Goal: Find specific page/section: Find specific page/section

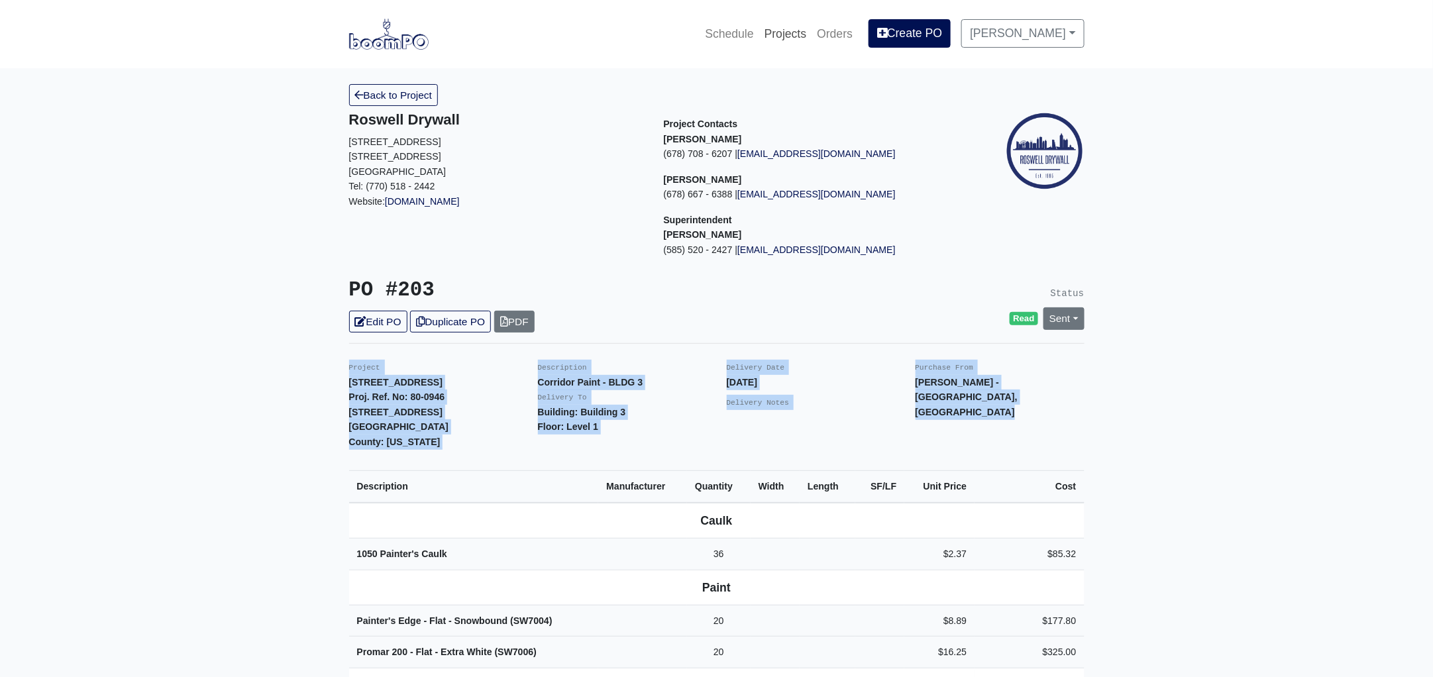
click at [795, 34] on link "Projects" at bounding box center [785, 33] width 53 height 29
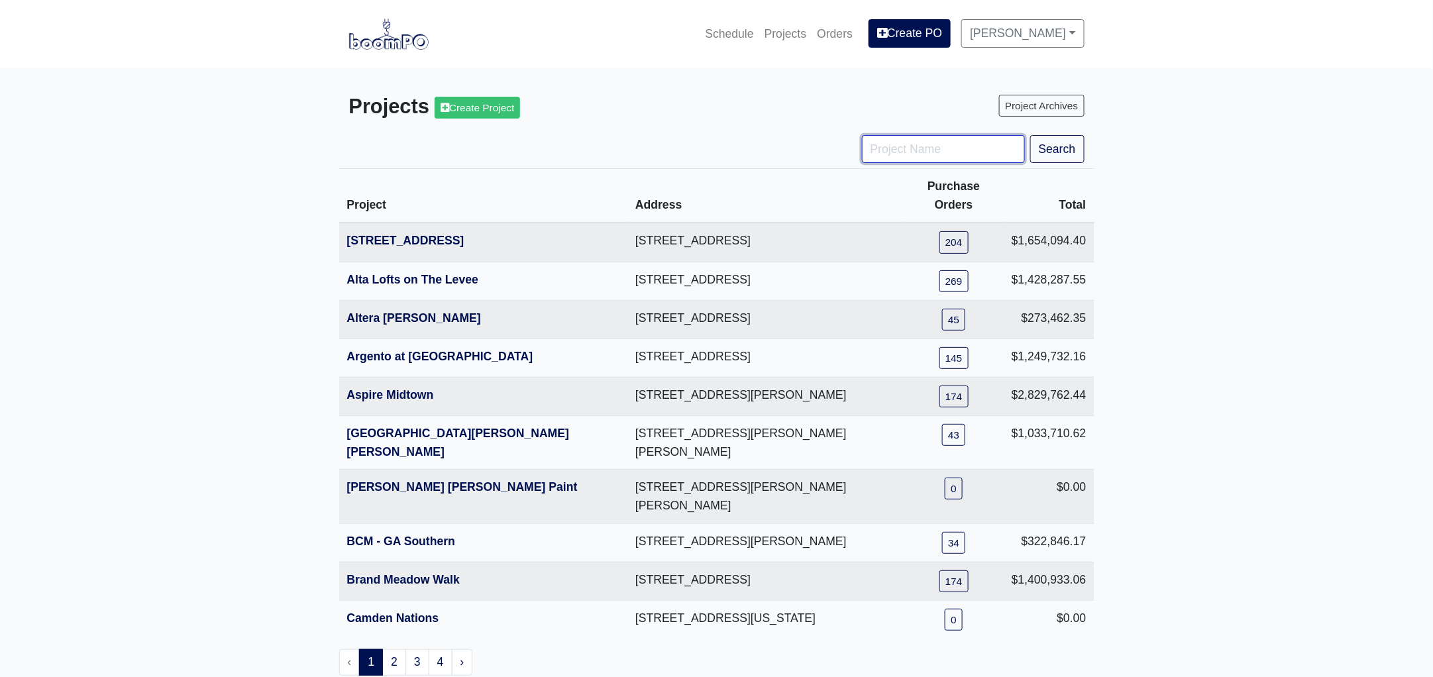
click at [907, 150] on input "Project Name" at bounding box center [943, 149] width 163 height 28
type input "hub"
click at [1054, 152] on button "Search" at bounding box center [1057, 149] width 54 height 28
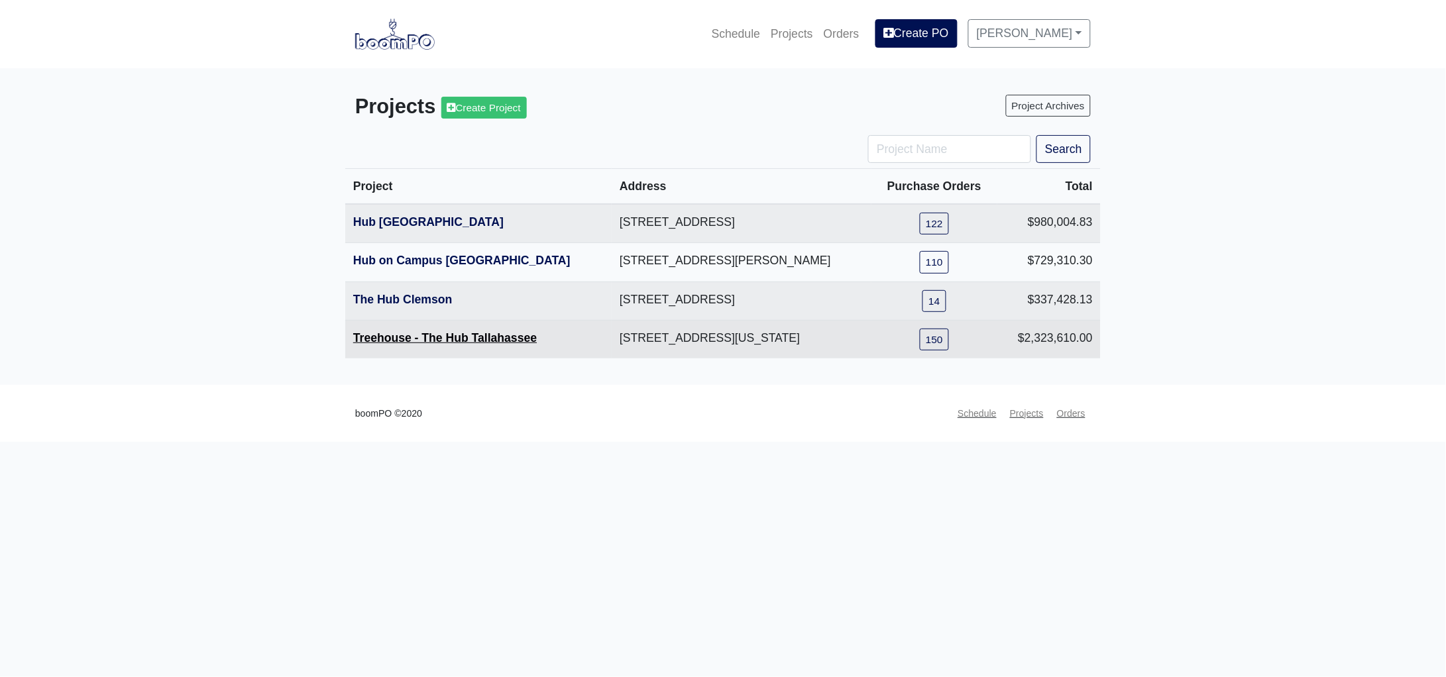
click at [477, 335] on link "Treehouse - The Hub Tallahassee" at bounding box center [445, 337] width 184 height 13
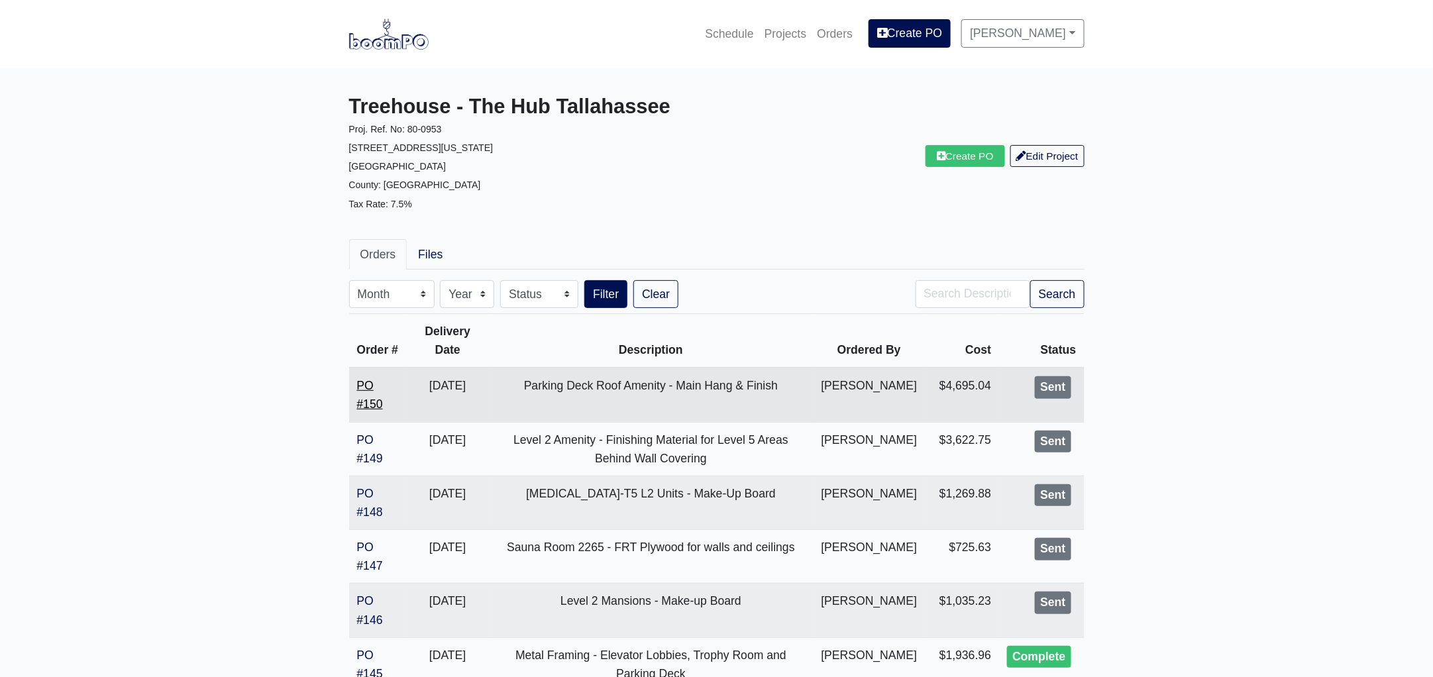
click at [372, 411] on link "PO #150" at bounding box center [370, 395] width 26 height 32
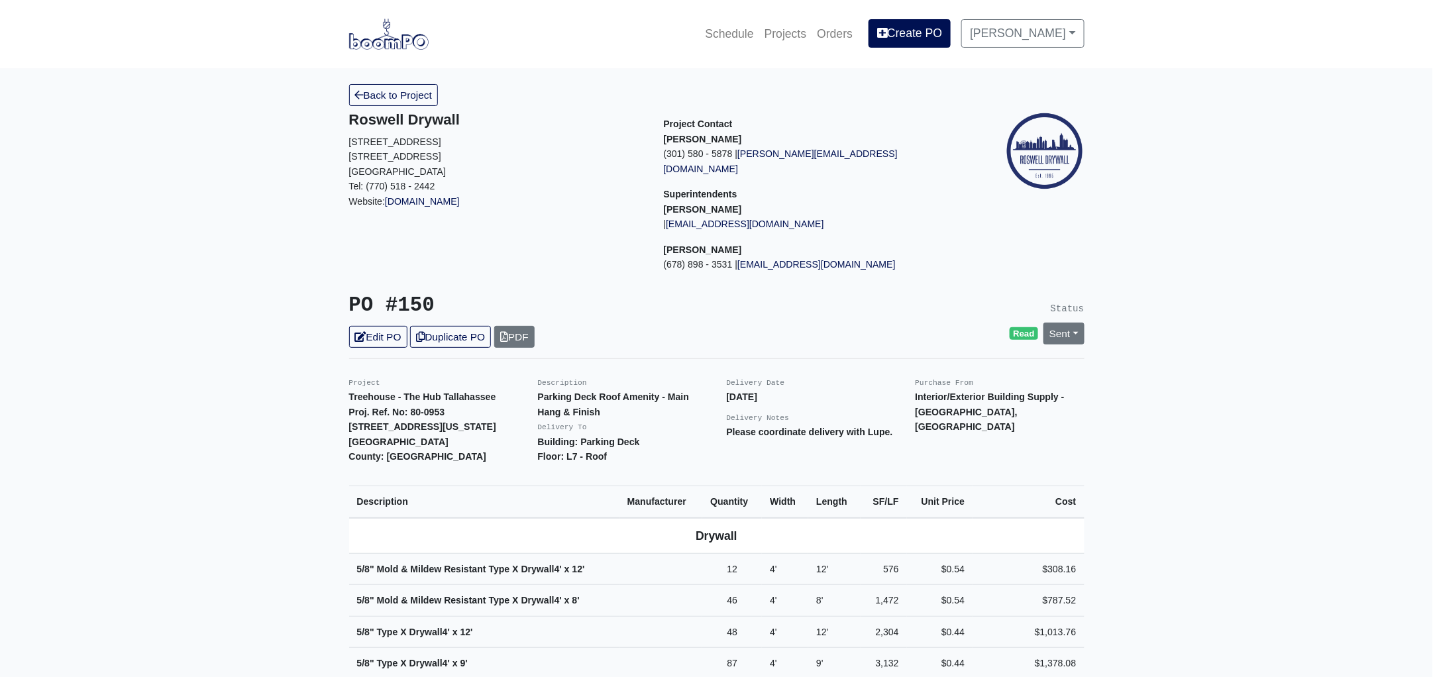
scroll to position [331, 0]
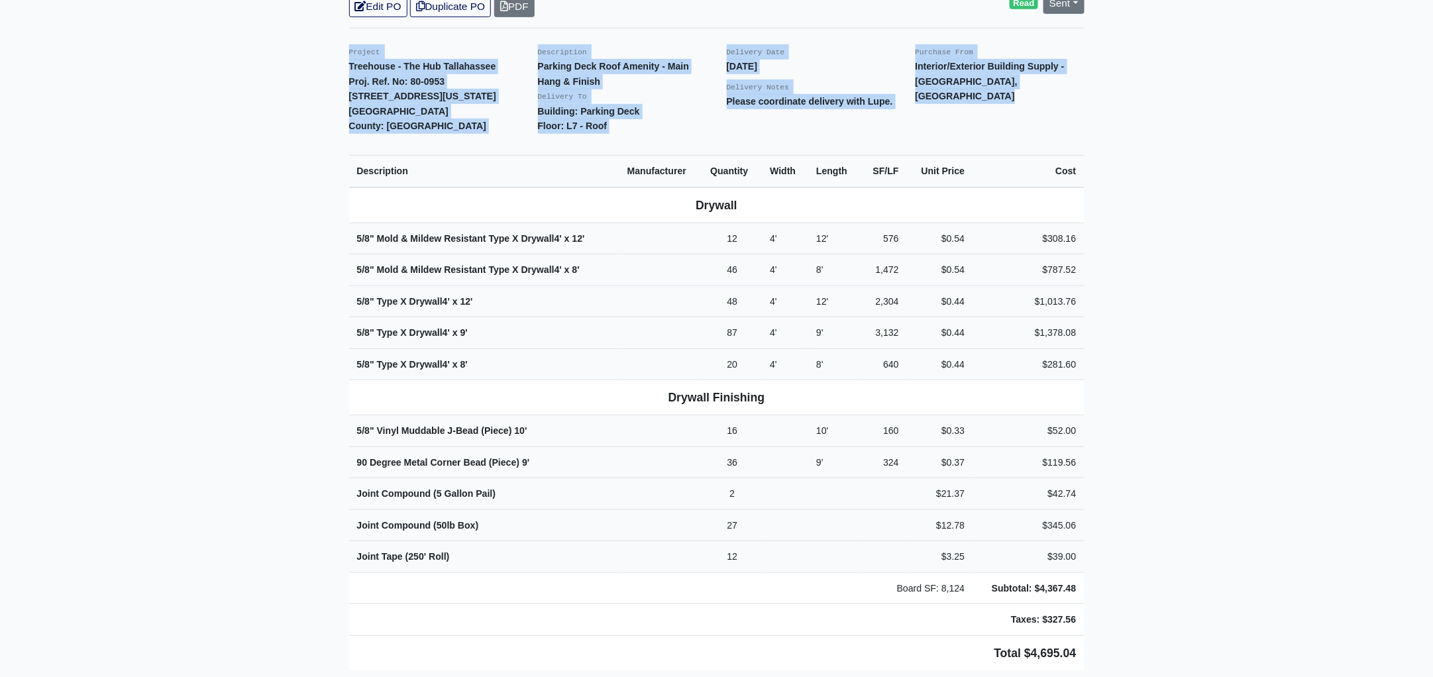
drag, startPoint x: 345, startPoint y: 34, endPoint x: 1153, endPoint y: 610, distance: 991.6
click at [1153, 610] on main "Back to Project Roswell Drywall 7000 Peachtree Dunwoody Rd NE Building 5, Suite…" at bounding box center [716, 443] width 1433 height 1411
copy div "Project Treehouse - The Hub Tallahassee Proj. Ref. No: 80-0953 504 W Tennessee …"
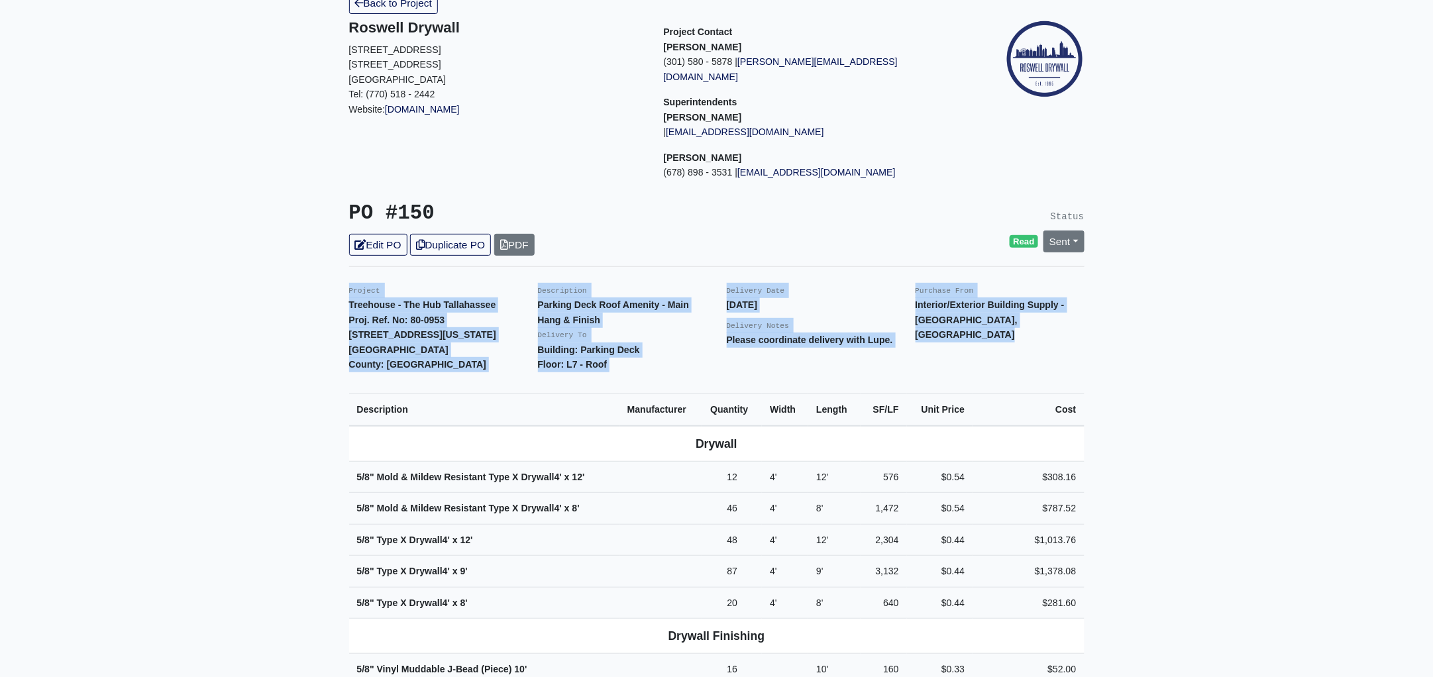
scroll to position [0, 0]
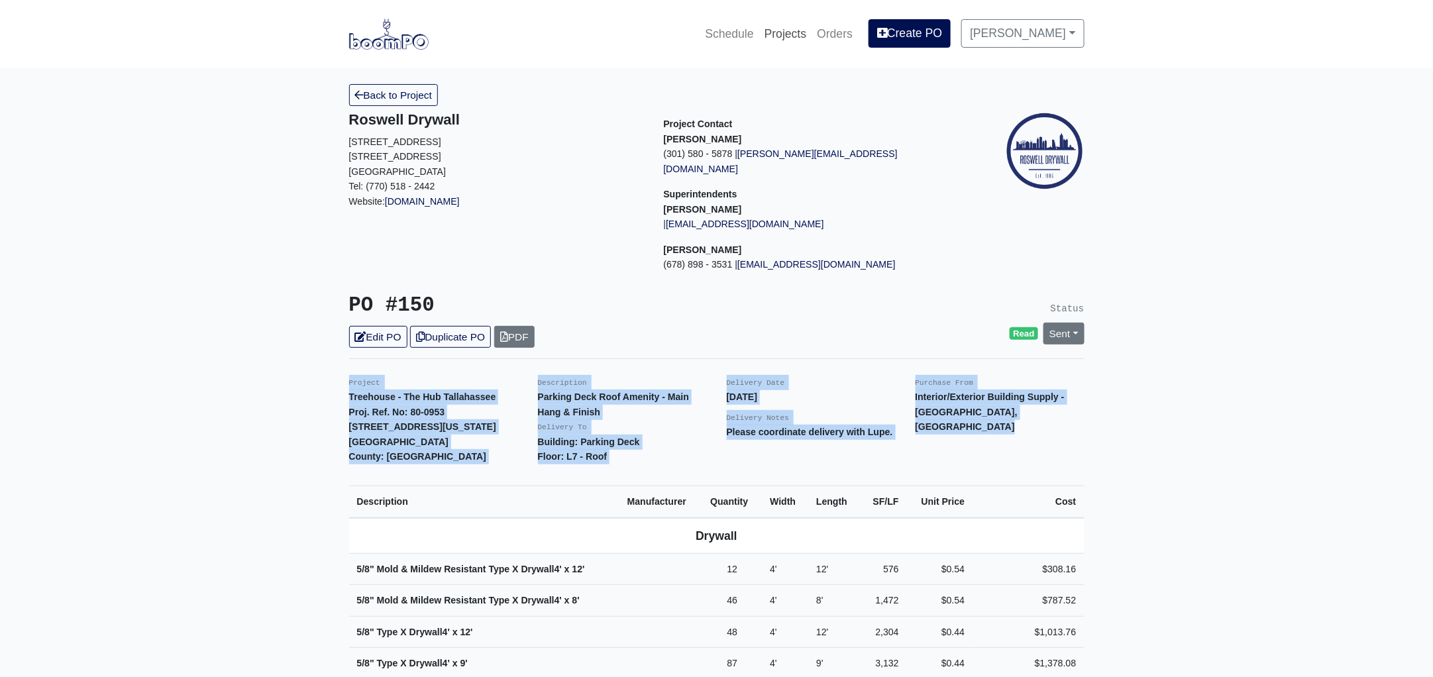
click at [793, 30] on link "Projects" at bounding box center [785, 33] width 53 height 29
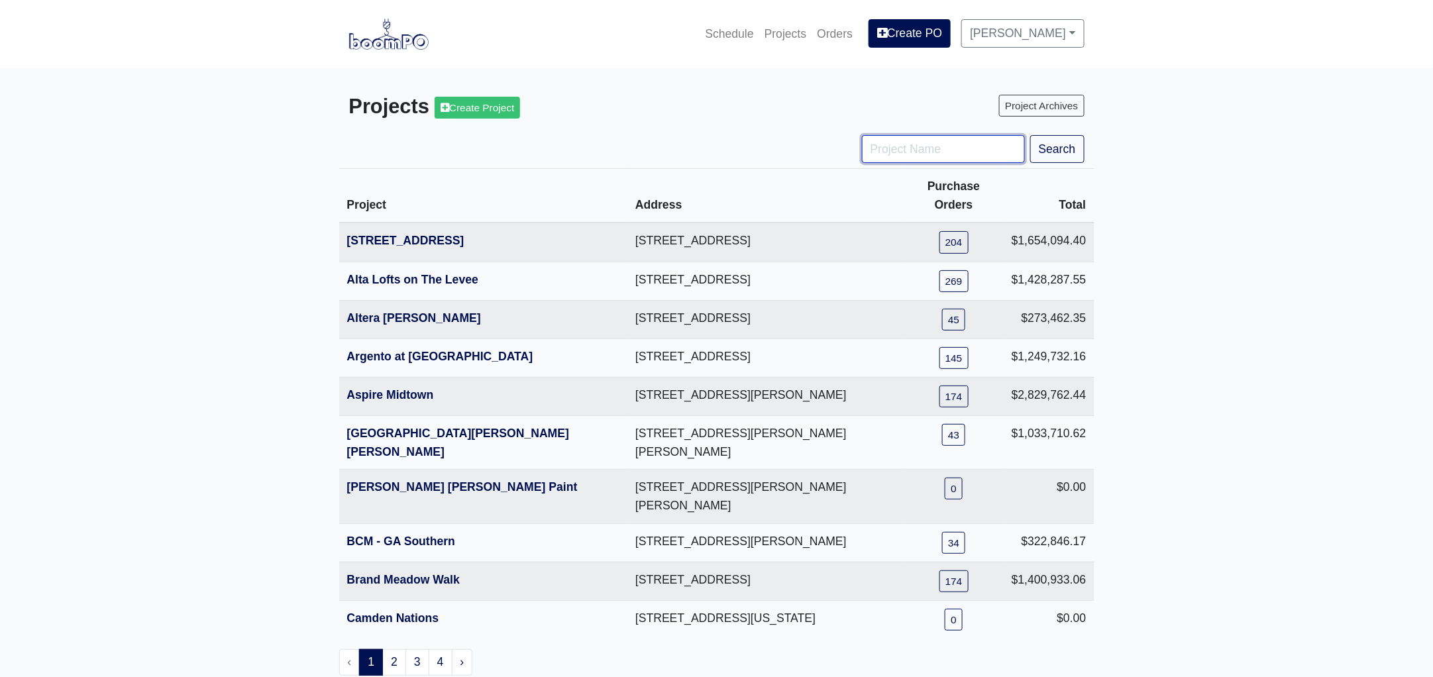
click at [918, 151] on input "Project Name" at bounding box center [943, 149] width 163 height 28
type input "tpa"
click at [1030, 135] on button "Search" at bounding box center [1057, 149] width 54 height 28
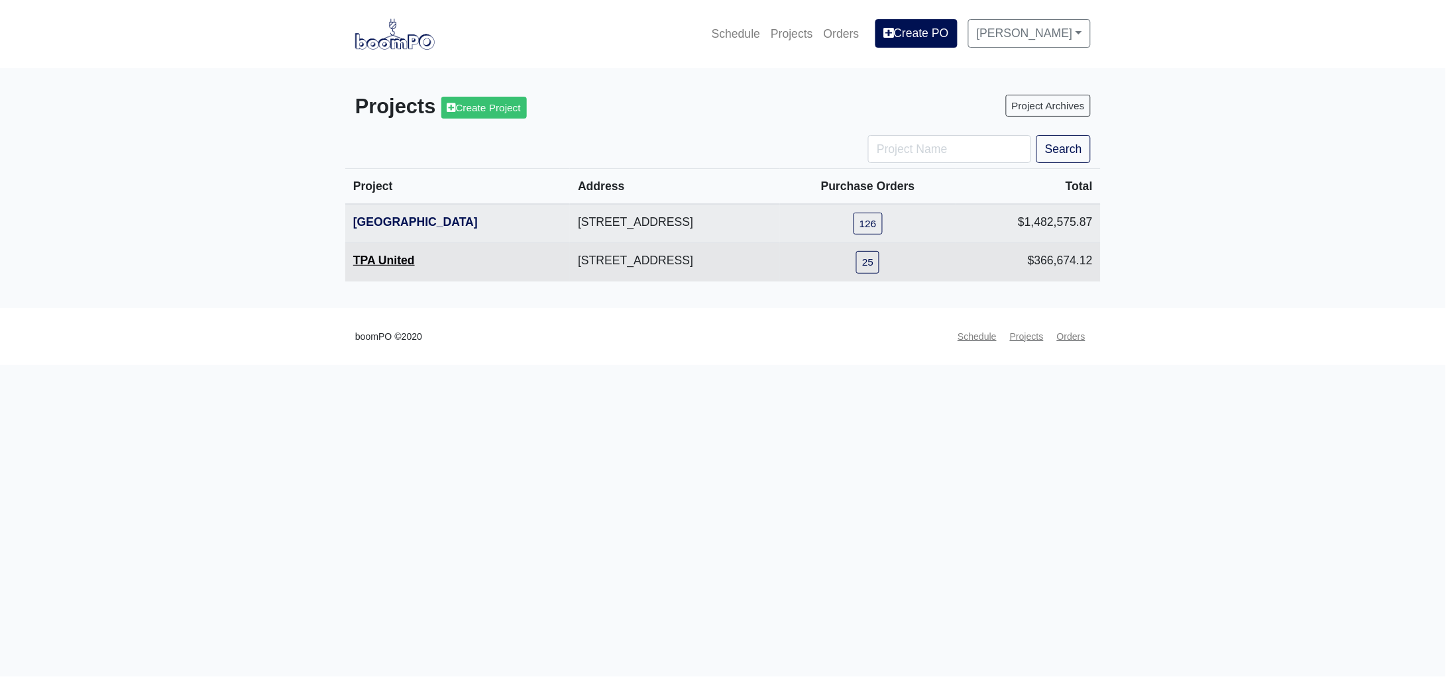
click at [409, 256] on link "TPA United" at bounding box center [384, 260] width 62 height 13
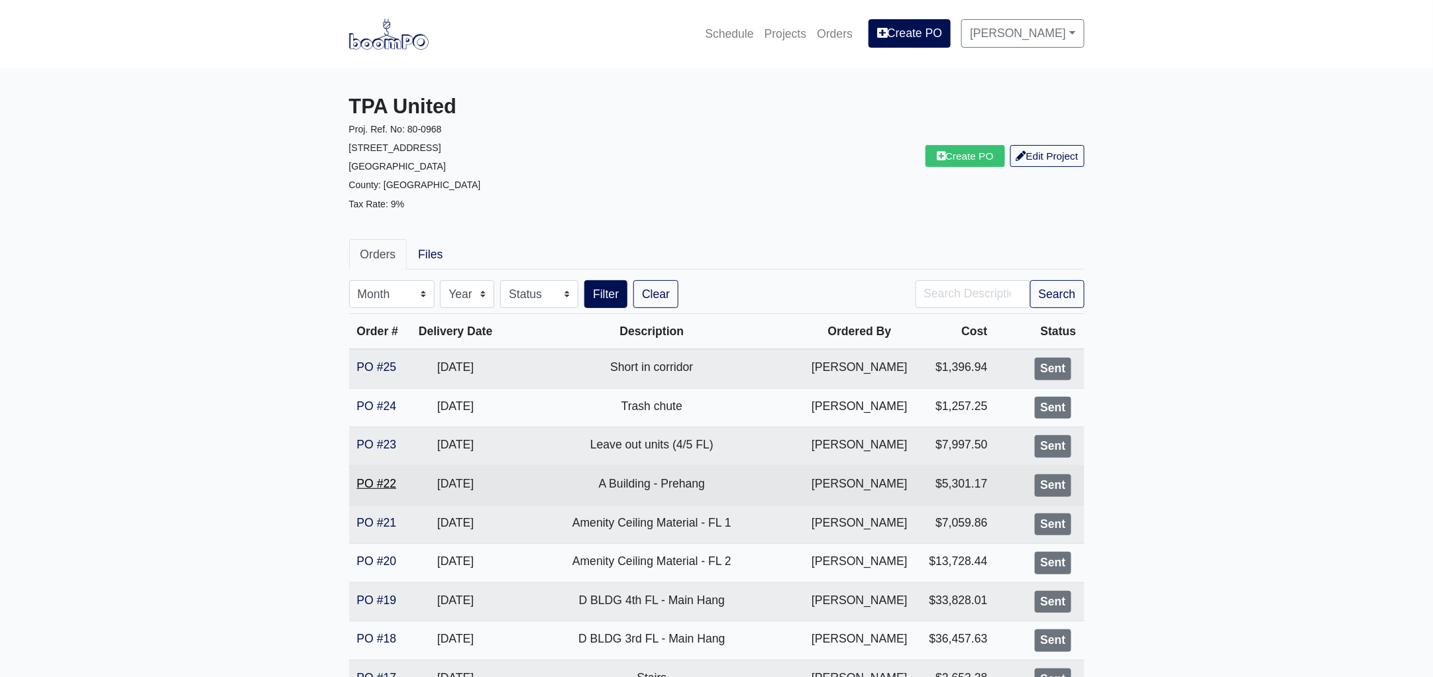
click at [367, 482] on link "PO #22" at bounding box center [377, 483] width 40 height 13
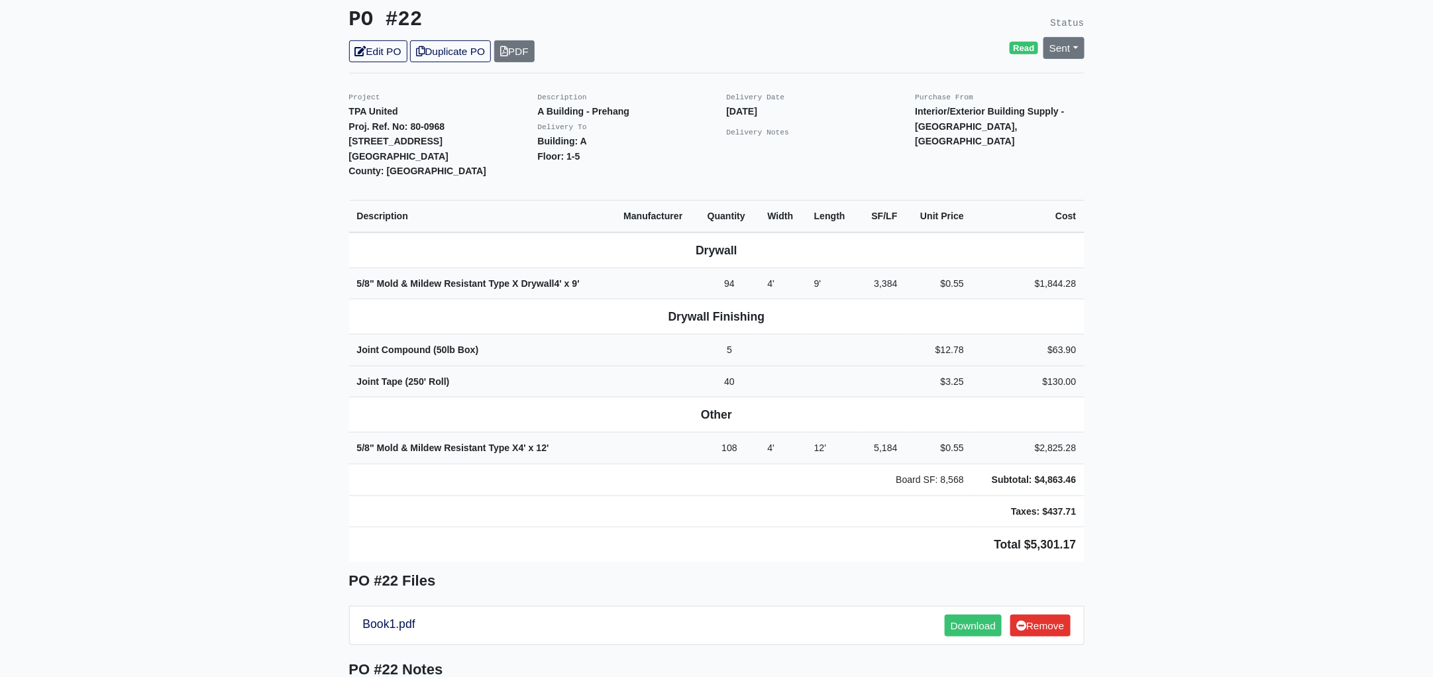
scroll to position [331, 0]
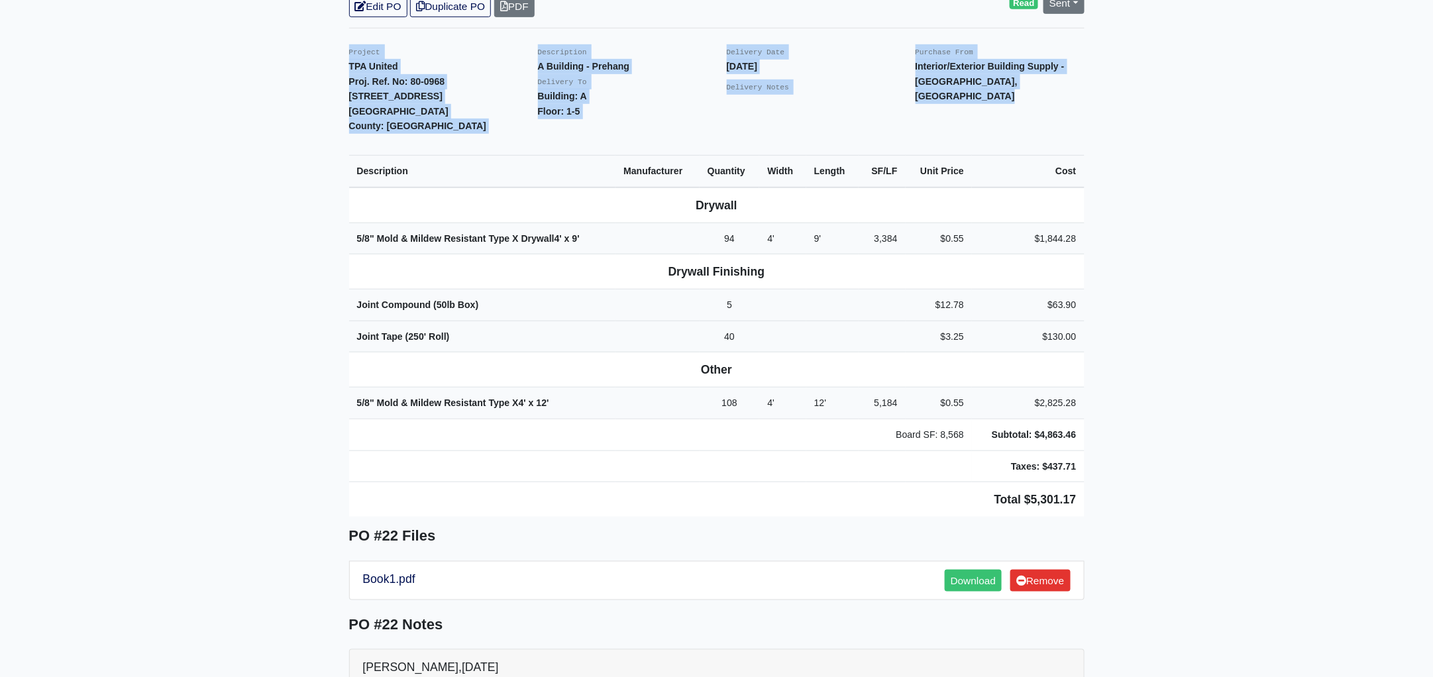
drag, startPoint x: 339, startPoint y: 30, endPoint x: 1119, endPoint y: 429, distance: 875.2
click at [1119, 429] on main "Back to Project Roswell Drywall [STREET_ADDRESS] Tel: (770) 518 - 2442 Website:…" at bounding box center [716, 464] width 1433 height 1452
copy div "Project TPA United Proj. Ref. No: 80-0968 [STREET_ADDRESS]: [GEOGRAPHIC_DATA] D…"
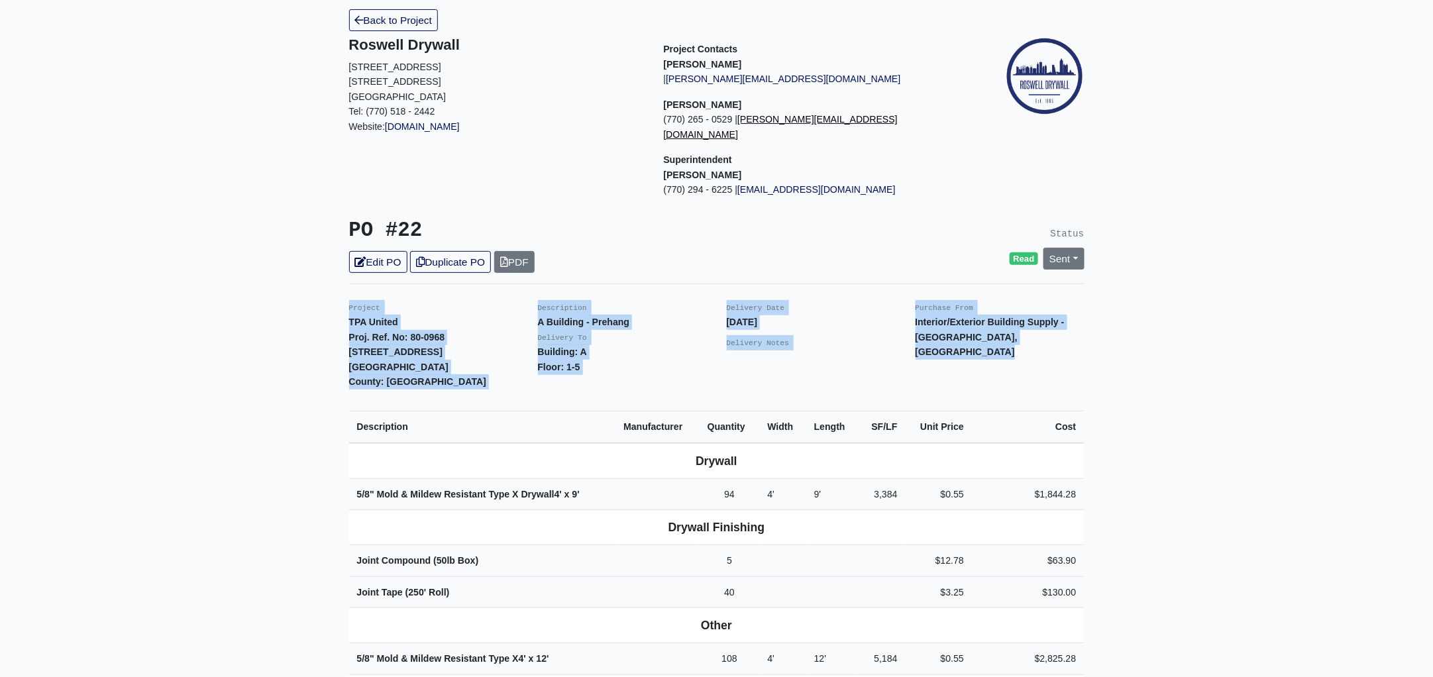
scroll to position [0, 0]
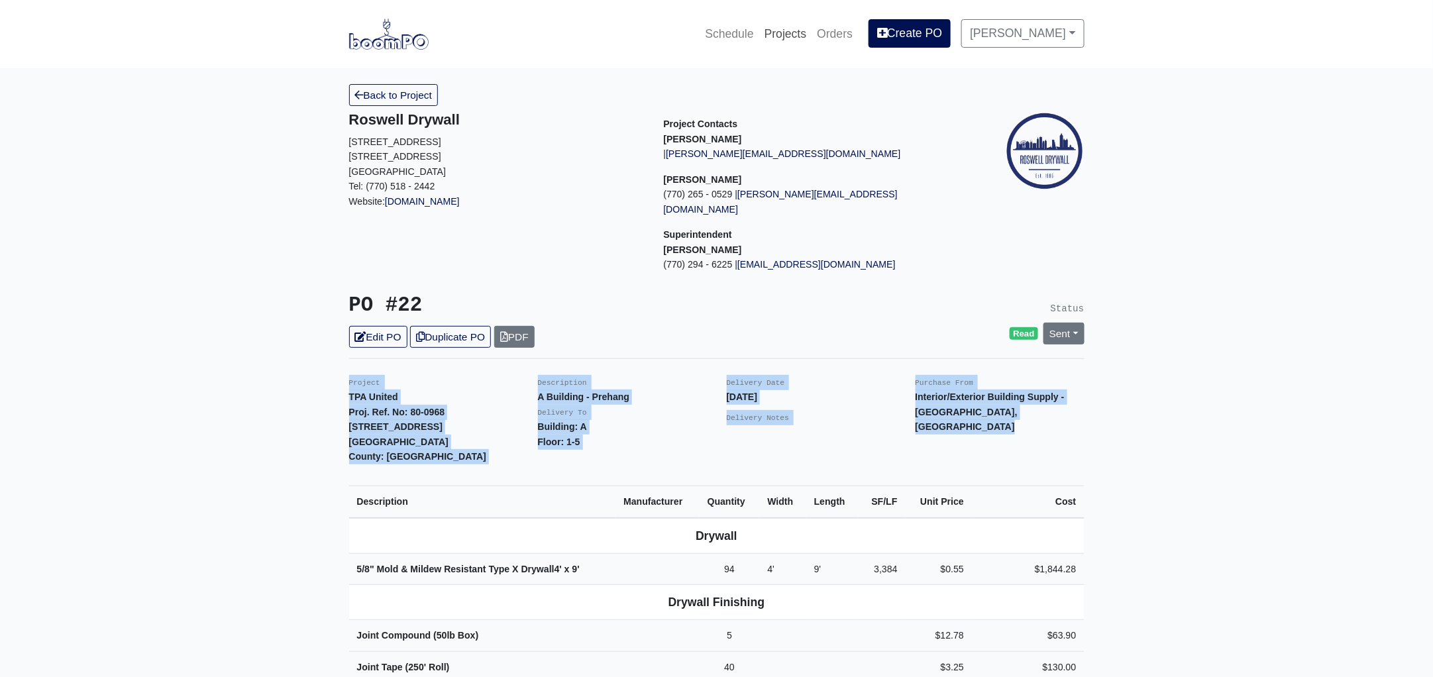
click at [787, 36] on link "Projects" at bounding box center [785, 33] width 53 height 29
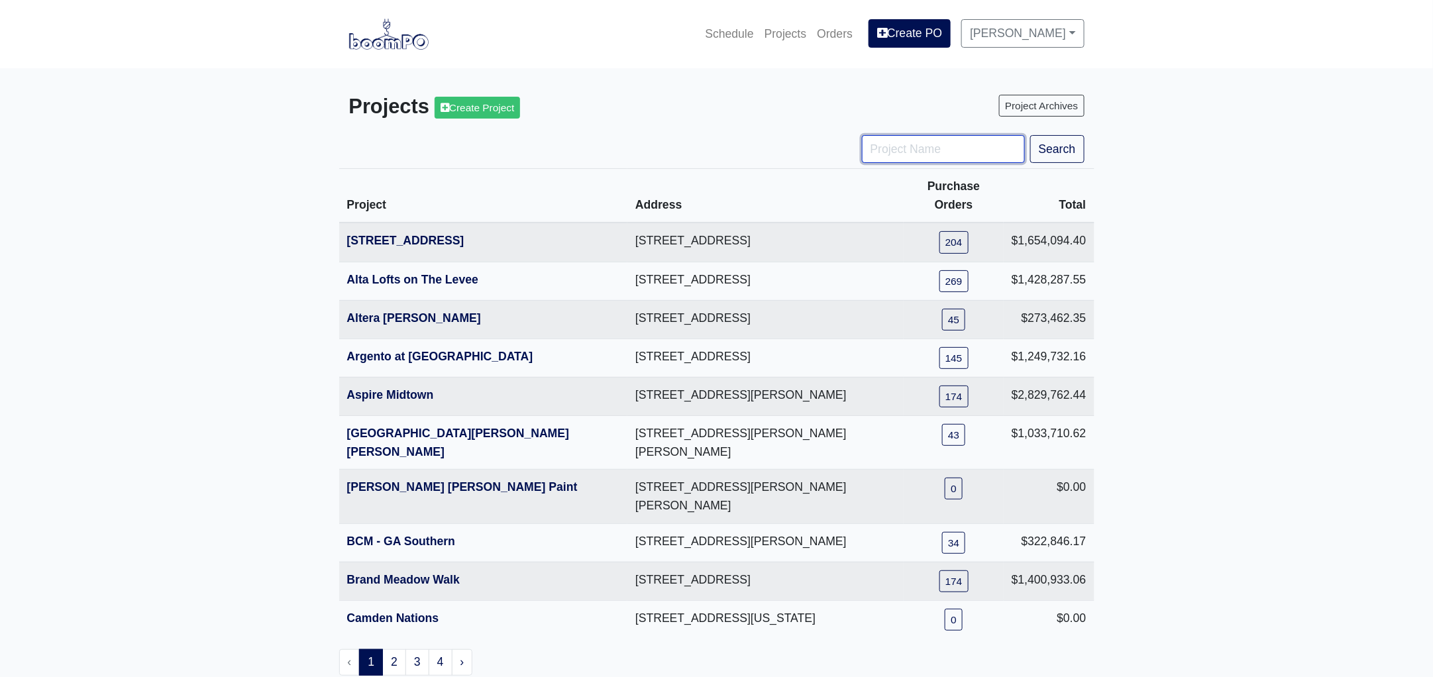
click at [915, 150] on input "Project Name" at bounding box center [943, 149] width 163 height 28
type input "ga"
click at [1030, 135] on button "Search" at bounding box center [1057, 149] width 54 height 28
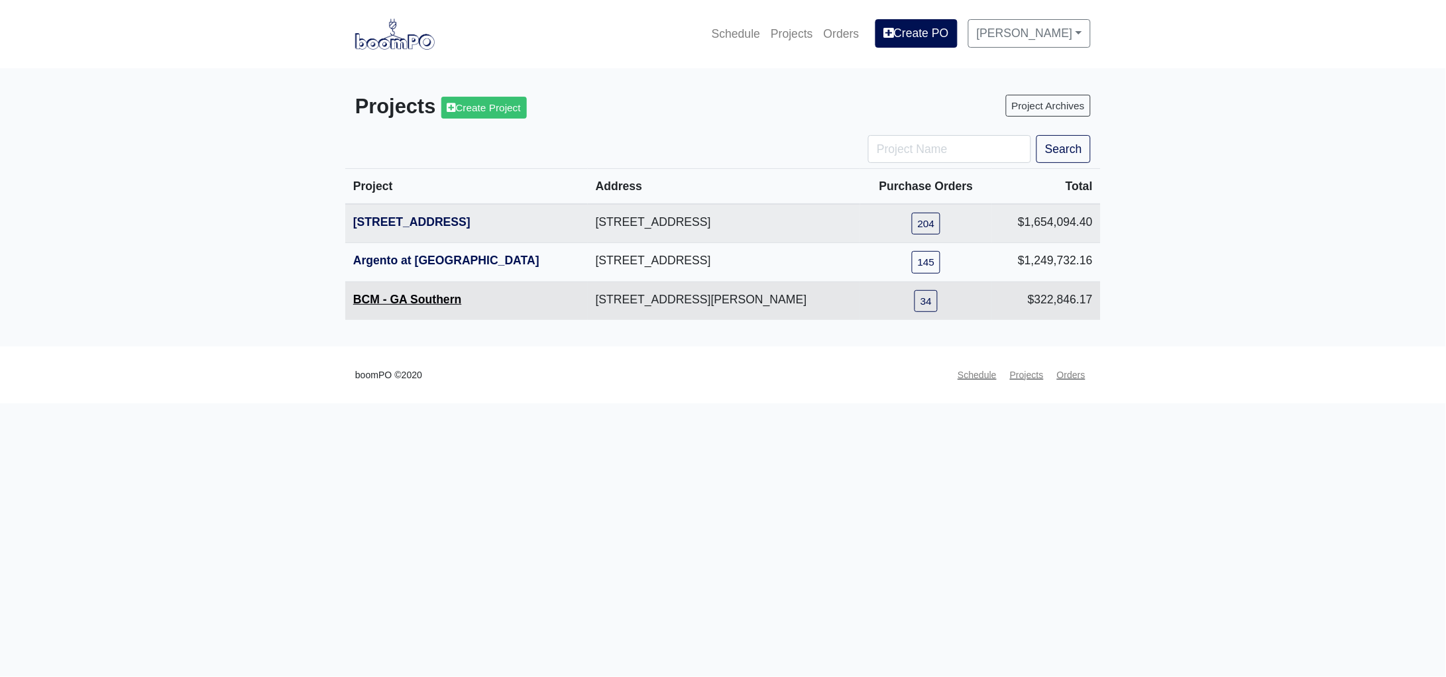
click at [401, 294] on link "BCM - GA Southern" at bounding box center [407, 299] width 109 height 13
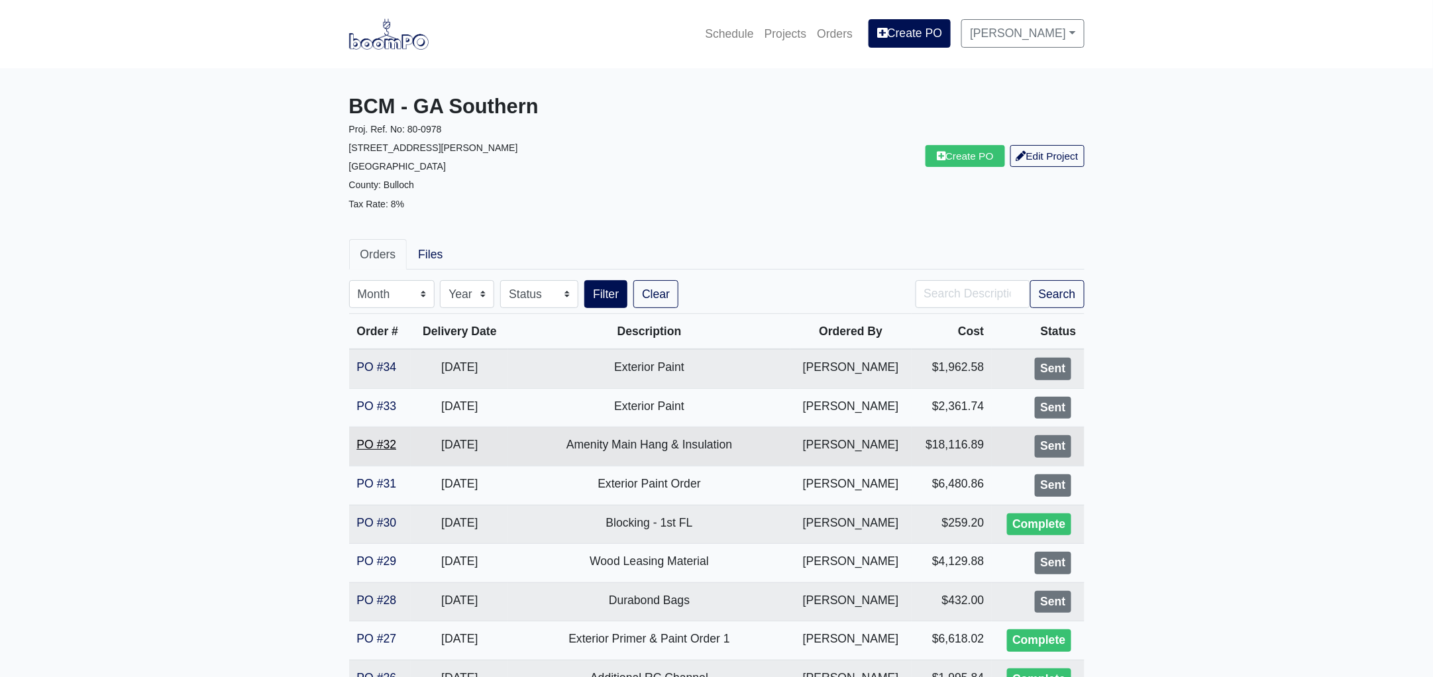
click at [382, 440] on link "PO #32" at bounding box center [377, 444] width 40 height 13
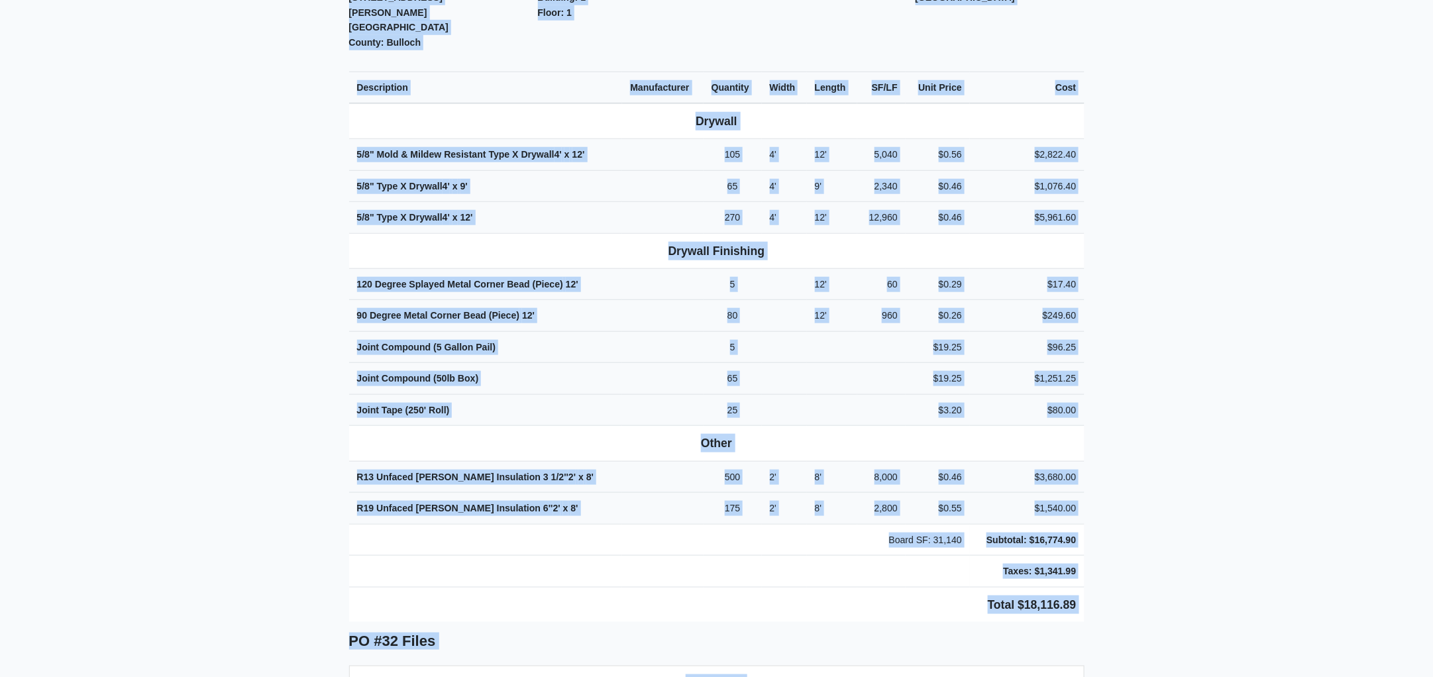
scroll to position [446, 0]
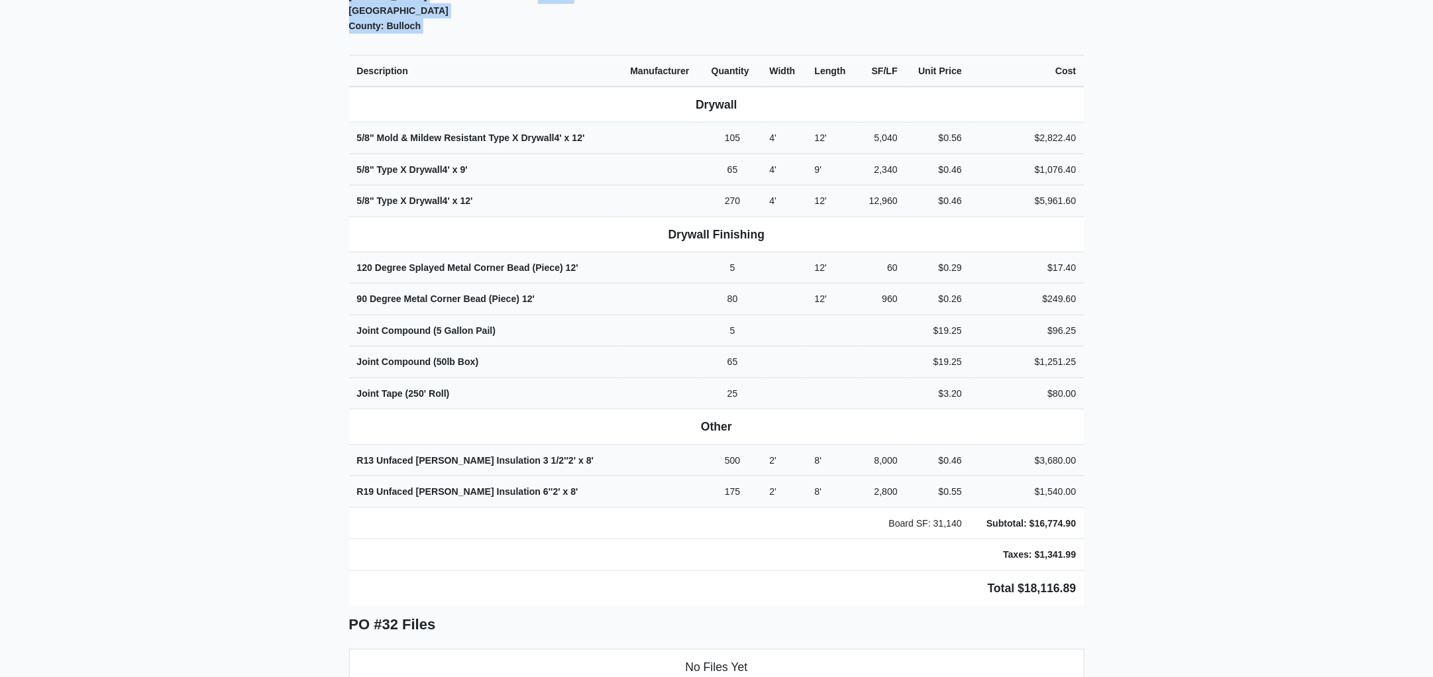
drag, startPoint x: 335, startPoint y: 200, endPoint x: 1135, endPoint y: 447, distance: 837.6
copy div "Project BCM - GA Southern Proj. Ref. No: 80-0978 1701 Chandler Rd. Statesboro, …"
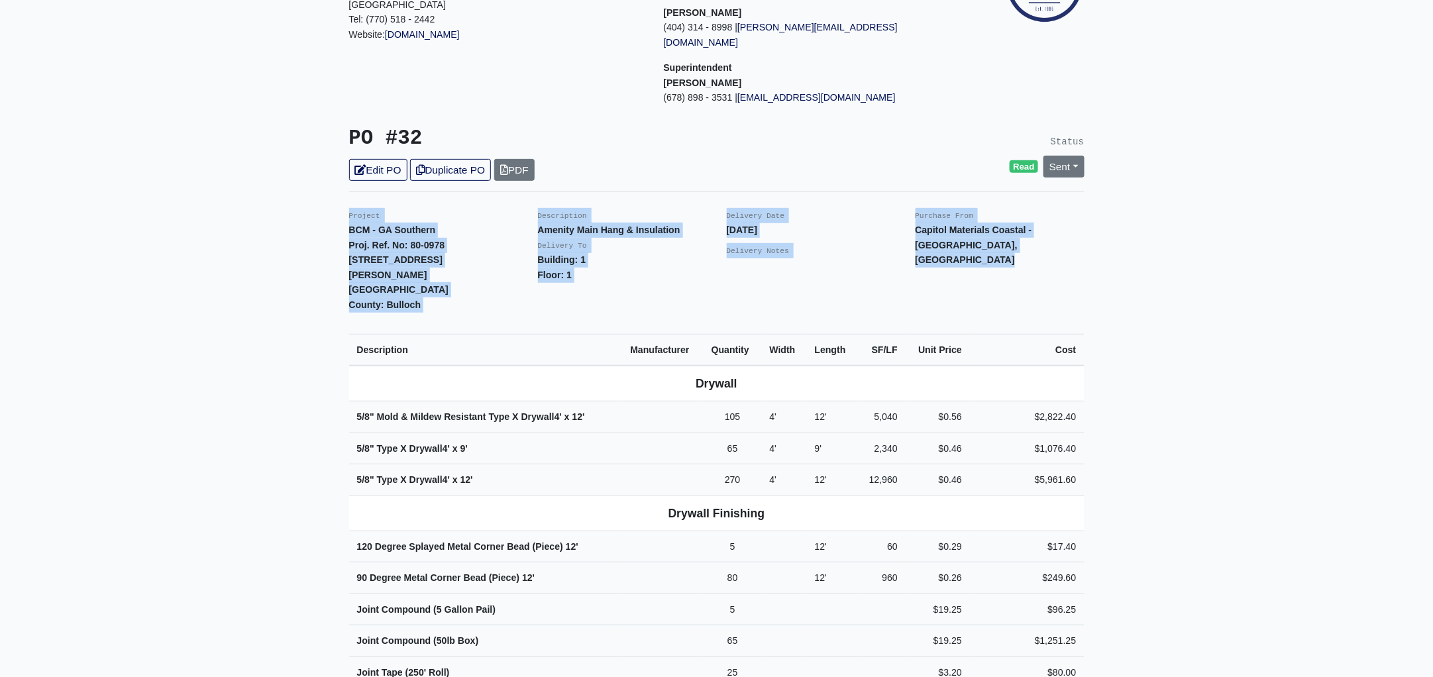
scroll to position [0, 0]
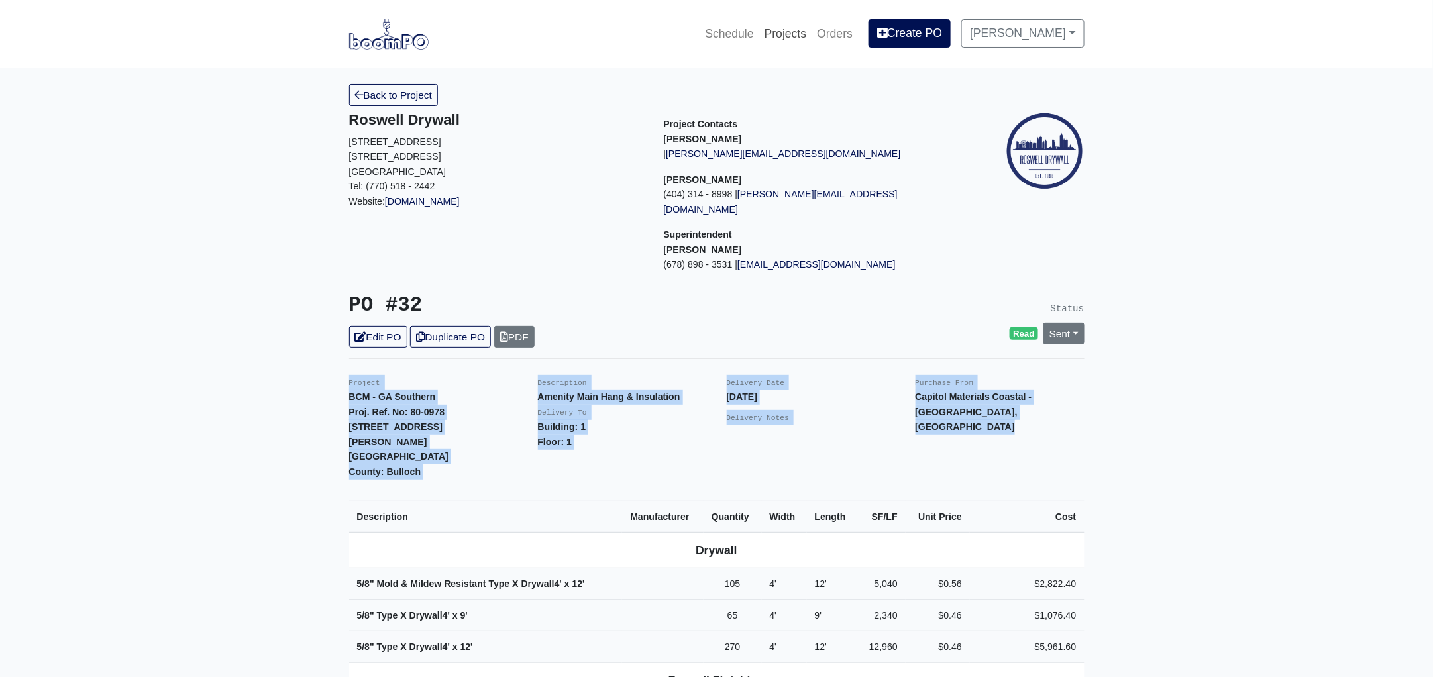
click at [812, 34] on link "Projects" at bounding box center [785, 33] width 53 height 29
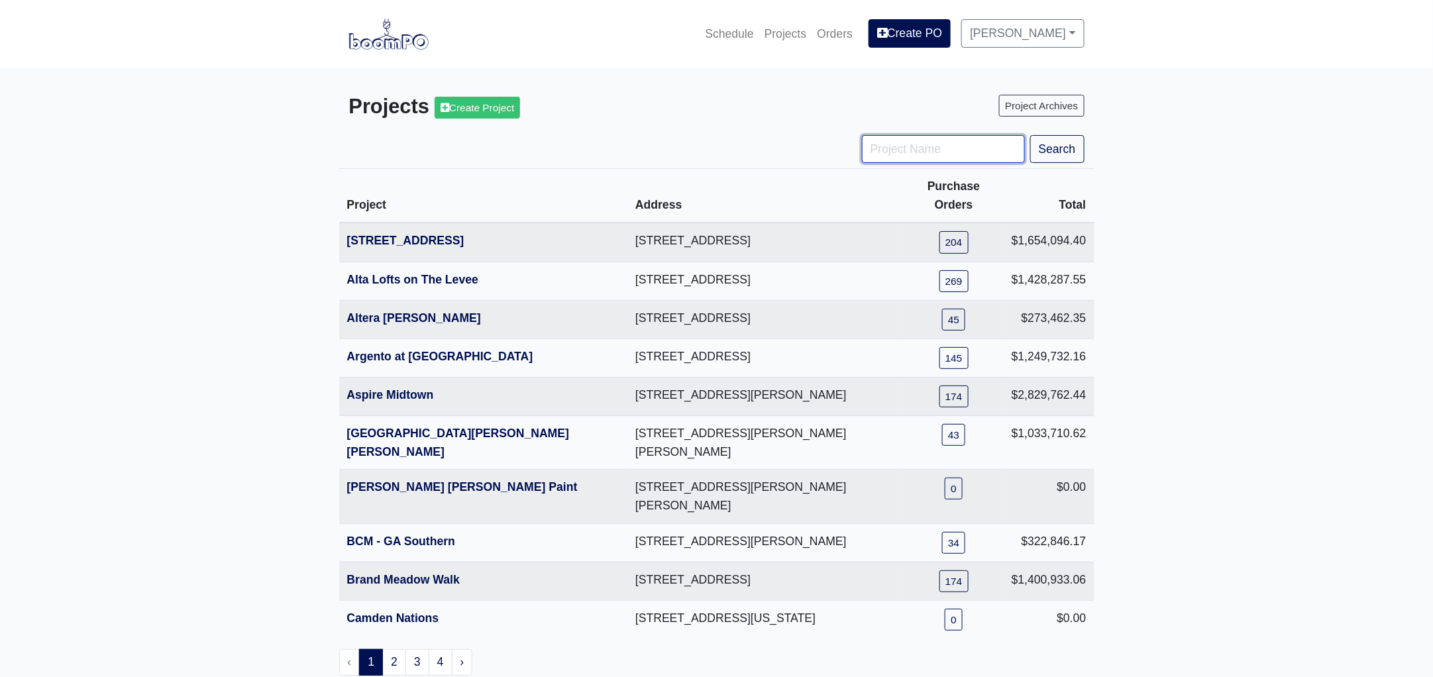
click at [914, 148] on input "Project Name" at bounding box center [943, 149] width 163 height 28
type input "hub"
click at [1030, 135] on button "Search" at bounding box center [1057, 149] width 54 height 28
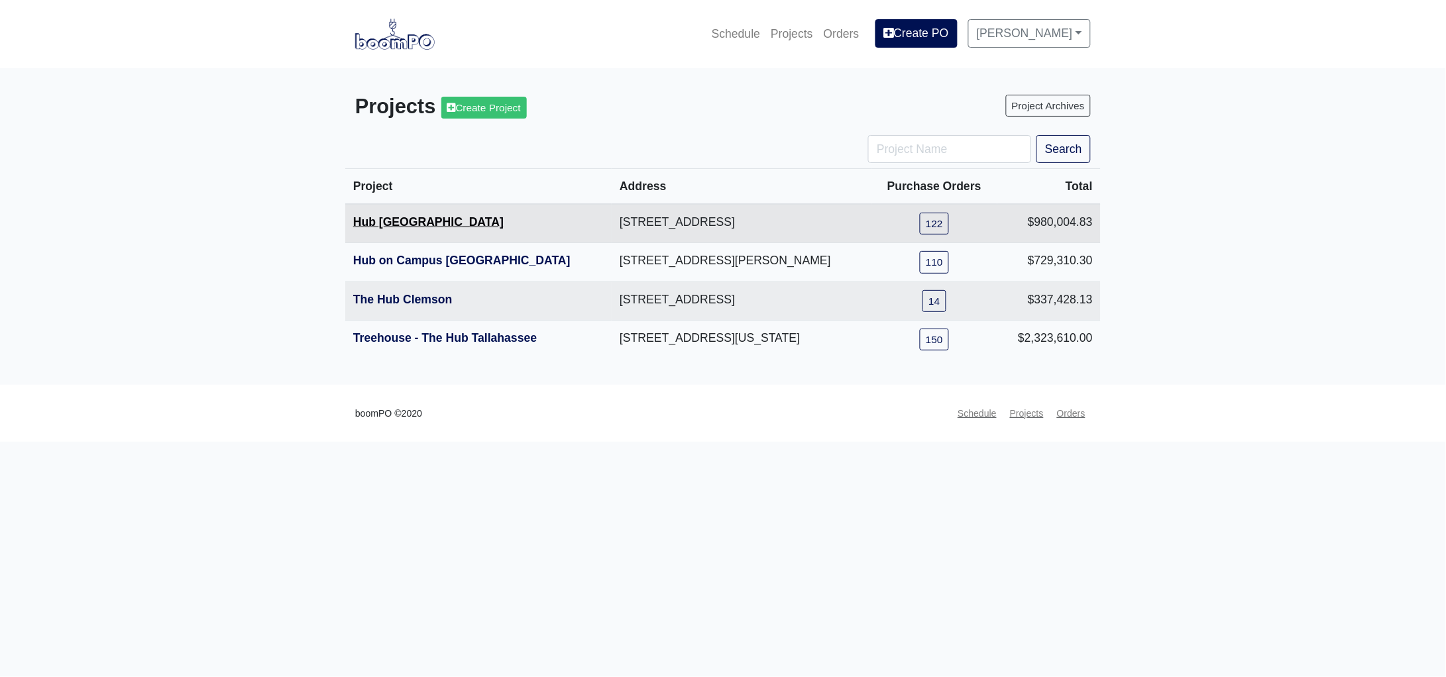
click at [398, 224] on link "Hub [GEOGRAPHIC_DATA]" at bounding box center [428, 221] width 150 height 13
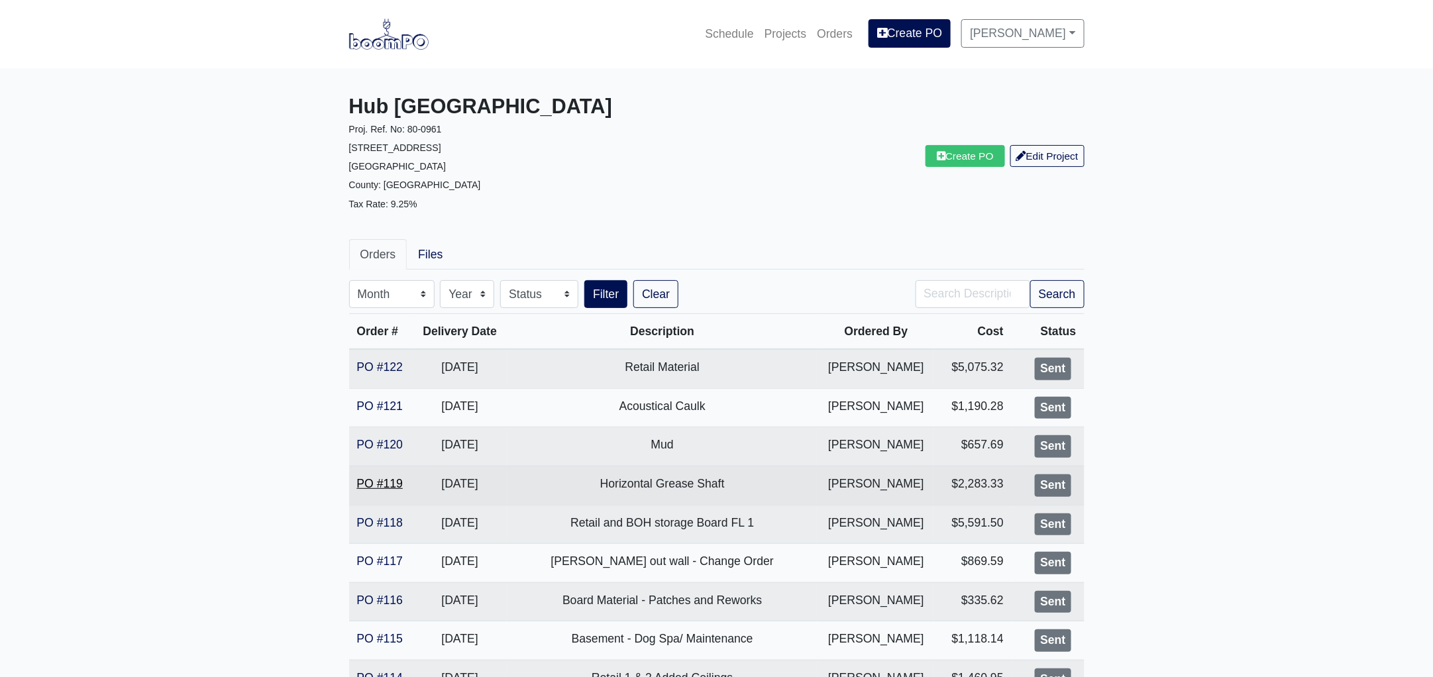
click at [382, 483] on link "PO #119" at bounding box center [380, 483] width 46 height 13
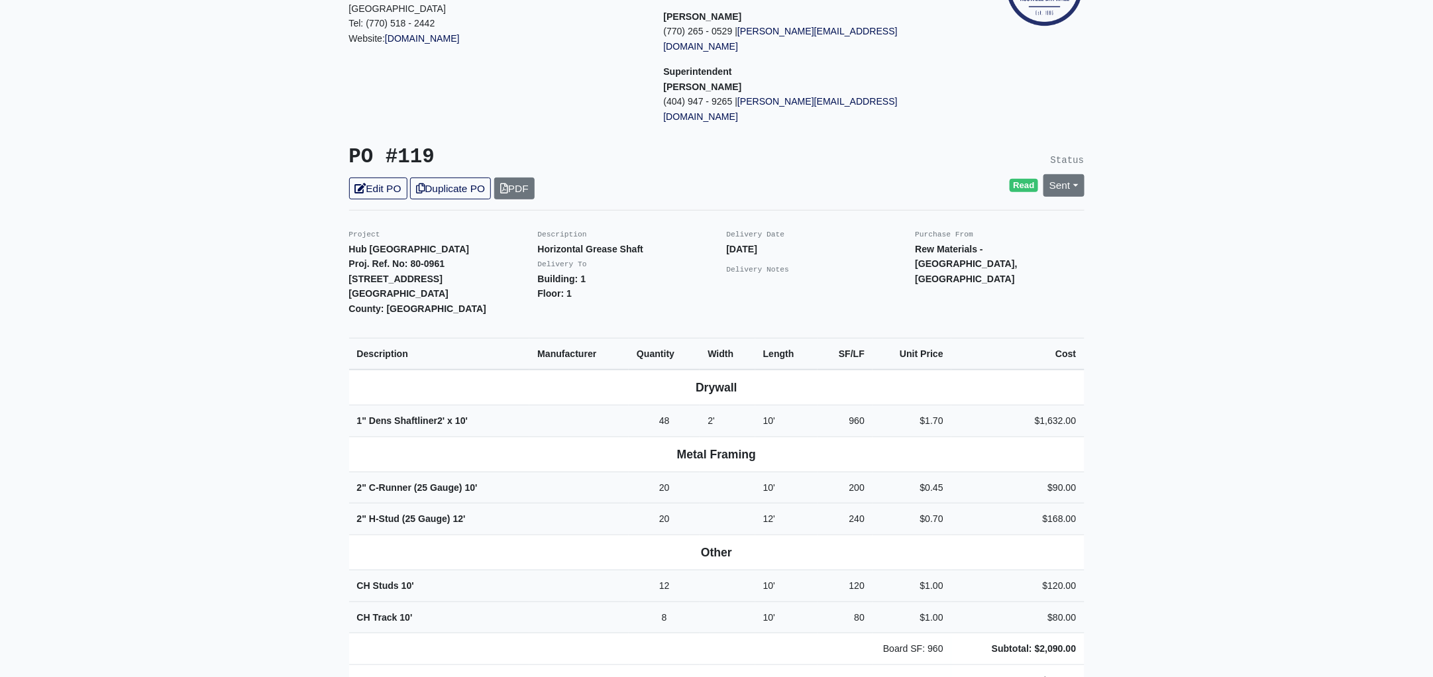
scroll to position [331, 0]
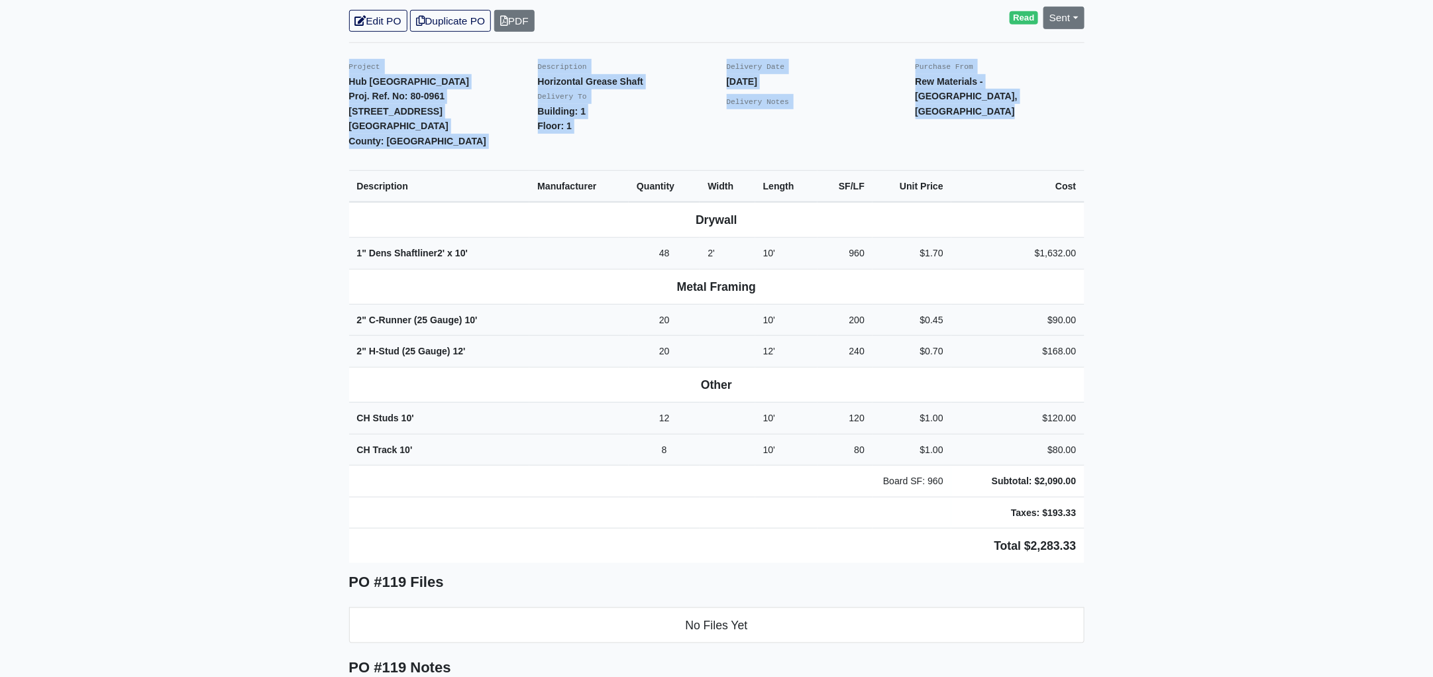
drag, startPoint x: 341, startPoint y: 34, endPoint x: 1170, endPoint y: 437, distance: 921.1
click at [1170, 437] on main "Back to Project Roswell Drywall 7000 Peachtree Dunwoody Rd NE Building 5, Suite…" at bounding box center [716, 389] width 1433 height 1303
copy div "Project Hub Knoxville Proj. Ref. No: 80-0961 1901 Cumberland Avenue Knoxville, …"
